Goal: Information Seeking & Learning: Learn about a topic

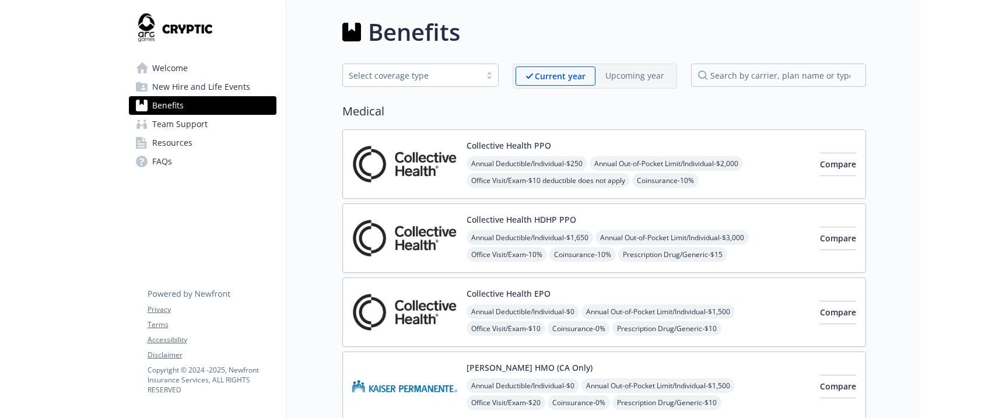
scroll to position [58, 0]
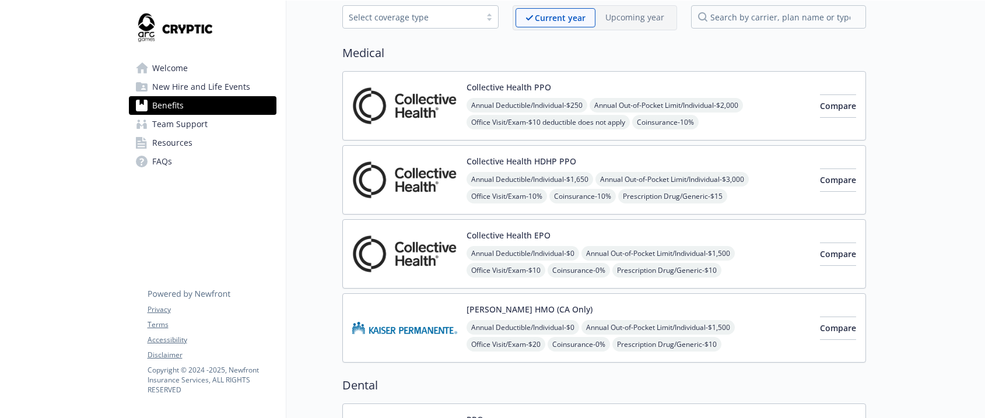
drag, startPoint x: 208, startPoint y: 229, endPoint x: 116, endPoint y: 217, distance: 93.0
click at [211, 86] on span "New Hire and Life Events" at bounding box center [201, 87] width 98 height 19
